Goal: Transaction & Acquisition: Purchase product/service

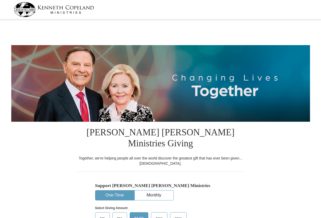
select select "MD"
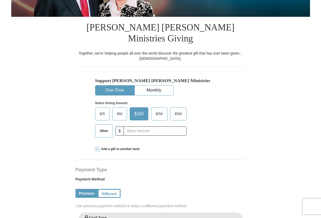
click at [180, 110] on span "$500" at bounding box center [178, 114] width 12 height 8
click at [0, 0] on input "$500" at bounding box center [0, 0] width 0 height 0
click at [180, 110] on span "$500" at bounding box center [177, 114] width 15 height 8
click at [0, 0] on input "$500" at bounding box center [0, 0] width 0 height 0
drag, startPoint x: 180, startPoint y: 104, endPoint x: 206, endPoint y: 121, distance: 31.1
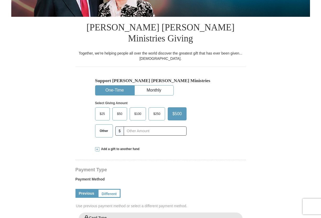
click at [206, 121] on div "Select Giving Amount Amount must be a valid number The total gift cannot be les…" at bounding box center [160, 118] width 131 height 46
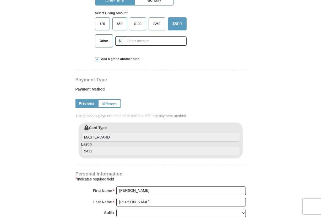
scroll to position [184, 0]
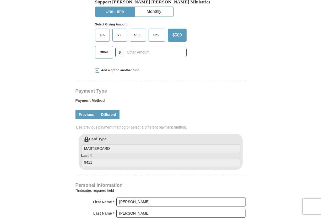
click at [111, 110] on link "Different" at bounding box center [109, 114] width 22 height 9
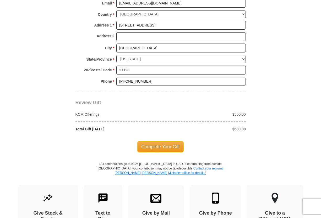
scroll to position [472, 0]
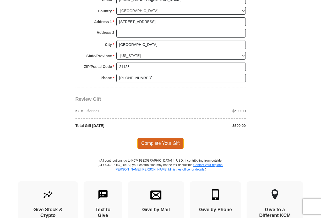
click at [160, 138] on span "Complete Your Gift" at bounding box center [160, 143] width 46 height 11
click at [0, 0] on div at bounding box center [0, 0] width 0 height 0
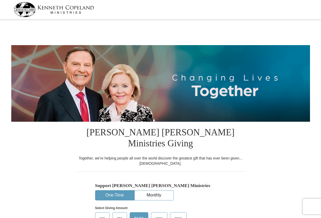
select select "MD"
